Goal: Information Seeking & Learning: Learn about a topic

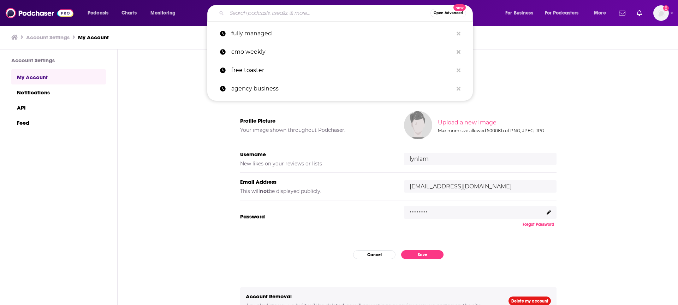
click at [244, 12] on input "Search podcasts, credits, & more..." at bounding box center [329, 12] width 204 height 11
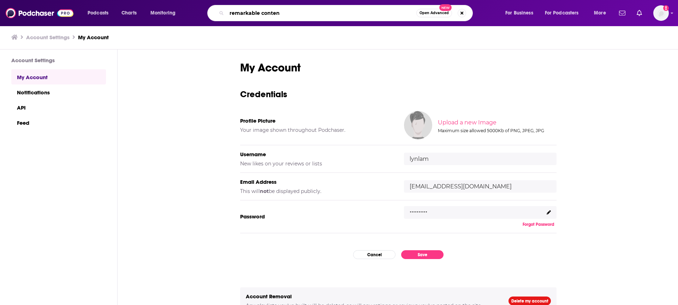
type input "remarkable content"
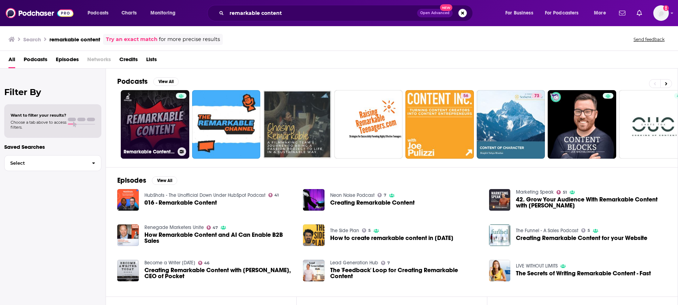
click at [143, 124] on link "Remarkable Content with [PERSON_NAME]" at bounding box center [155, 124] width 68 height 68
